Goal: Navigation & Orientation: Find specific page/section

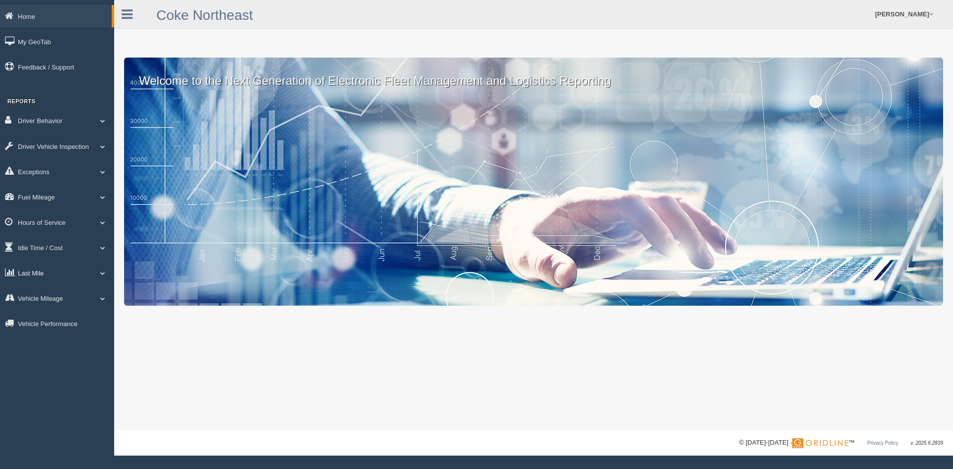
click at [35, 276] on link "Last Mile" at bounding box center [57, 273] width 114 height 22
click at [51, 313] on link "Zone Editor" at bounding box center [65, 314] width 94 height 18
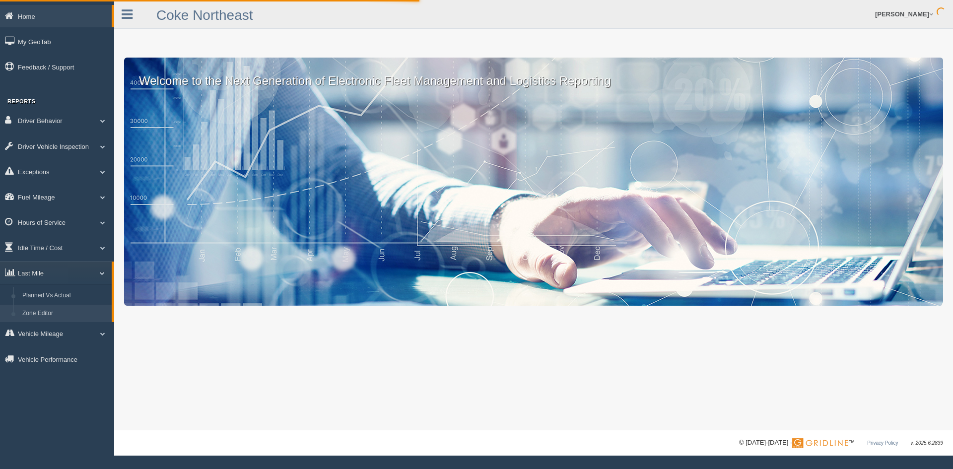
click at [46, 311] on link "Zone Editor" at bounding box center [65, 314] width 94 height 18
